Goal: Navigation & Orientation: Find specific page/section

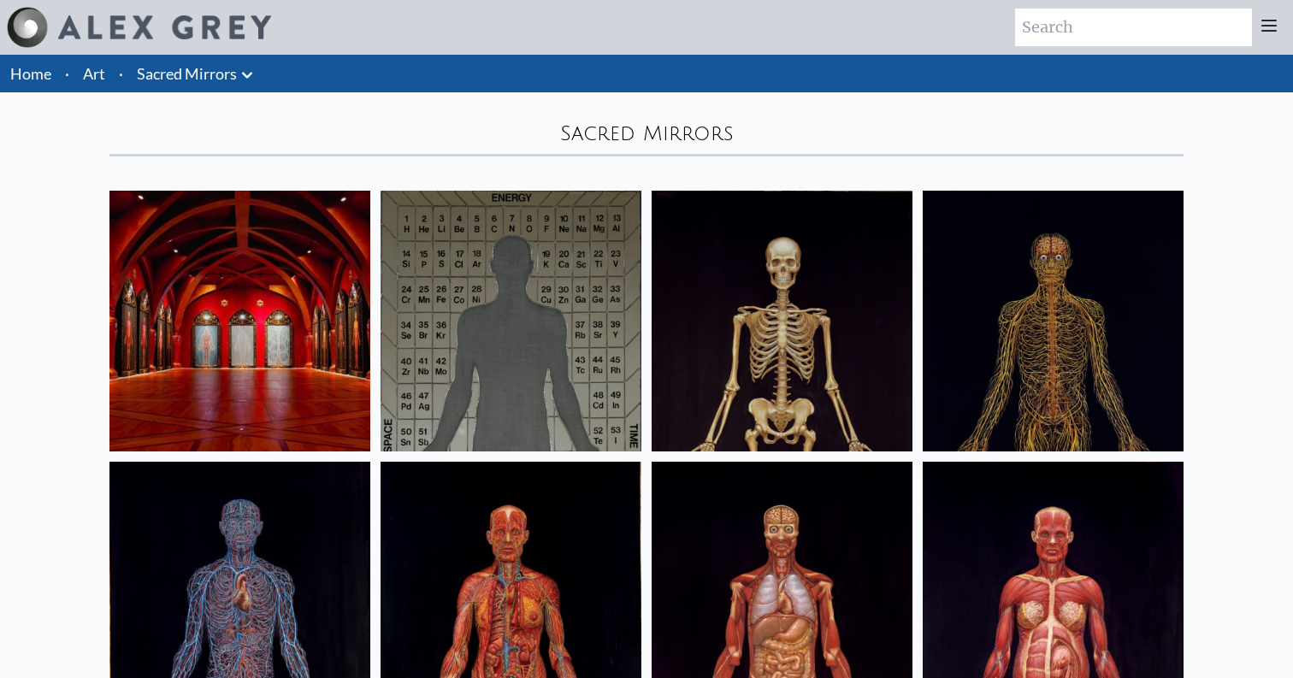
click at [241, 19] on img at bounding box center [164, 27] width 213 height 24
click at [235, 81] on link "Sacred Mirrors" at bounding box center [187, 74] width 100 height 24
click at [255, 78] on icon at bounding box center [247, 75] width 21 height 21
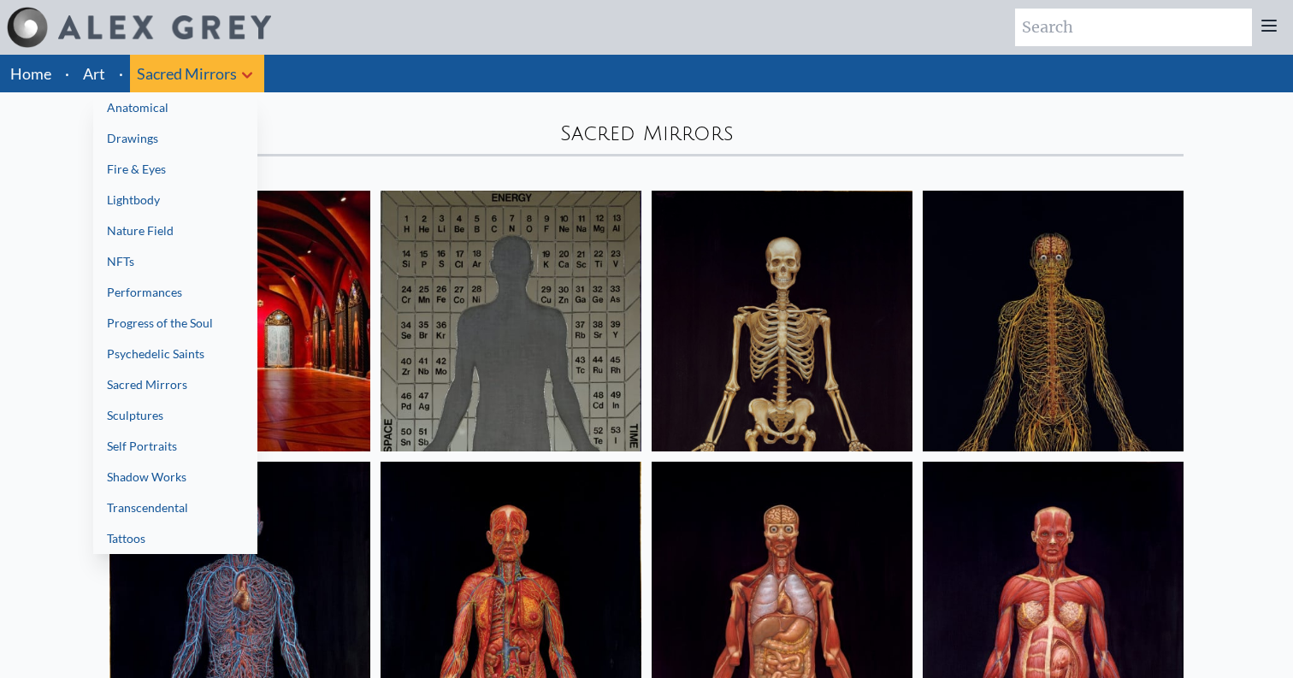
click at [192, 340] on link "Psychedelic Saints" at bounding box center [175, 354] width 164 height 31
